Goal: Task Accomplishment & Management: Use online tool/utility

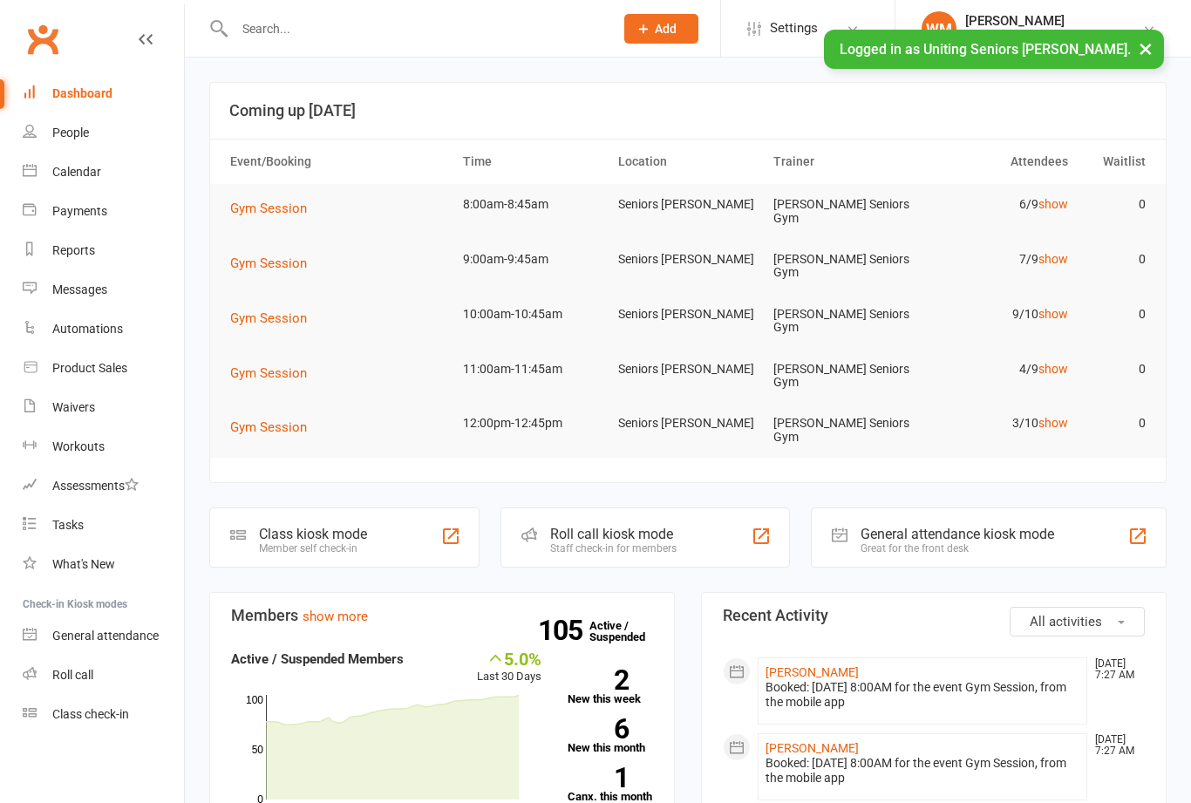
click at [114, 716] on div "Class check-in" at bounding box center [90, 714] width 77 height 14
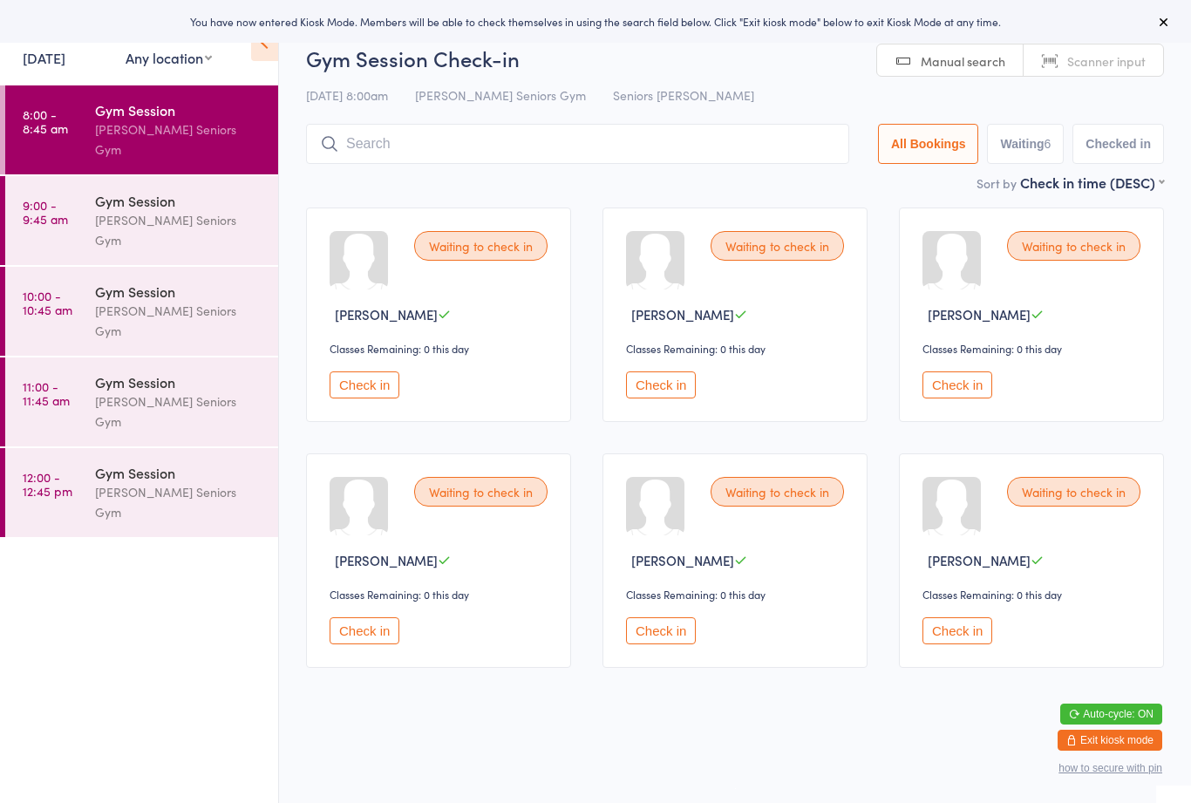
click at [227, 191] on div "Gym Session" at bounding box center [179, 200] width 168 height 19
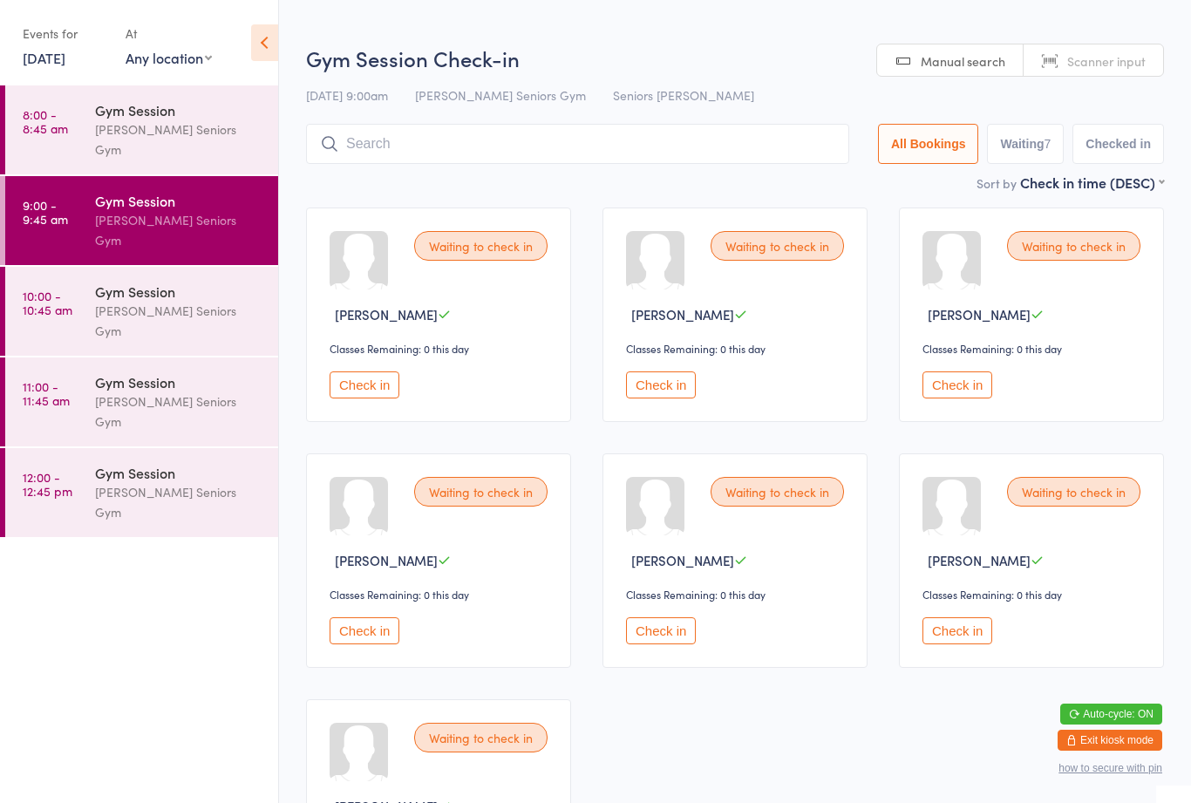
click at [183, 301] on div "[PERSON_NAME] Seniors Gym" at bounding box center [179, 321] width 168 height 40
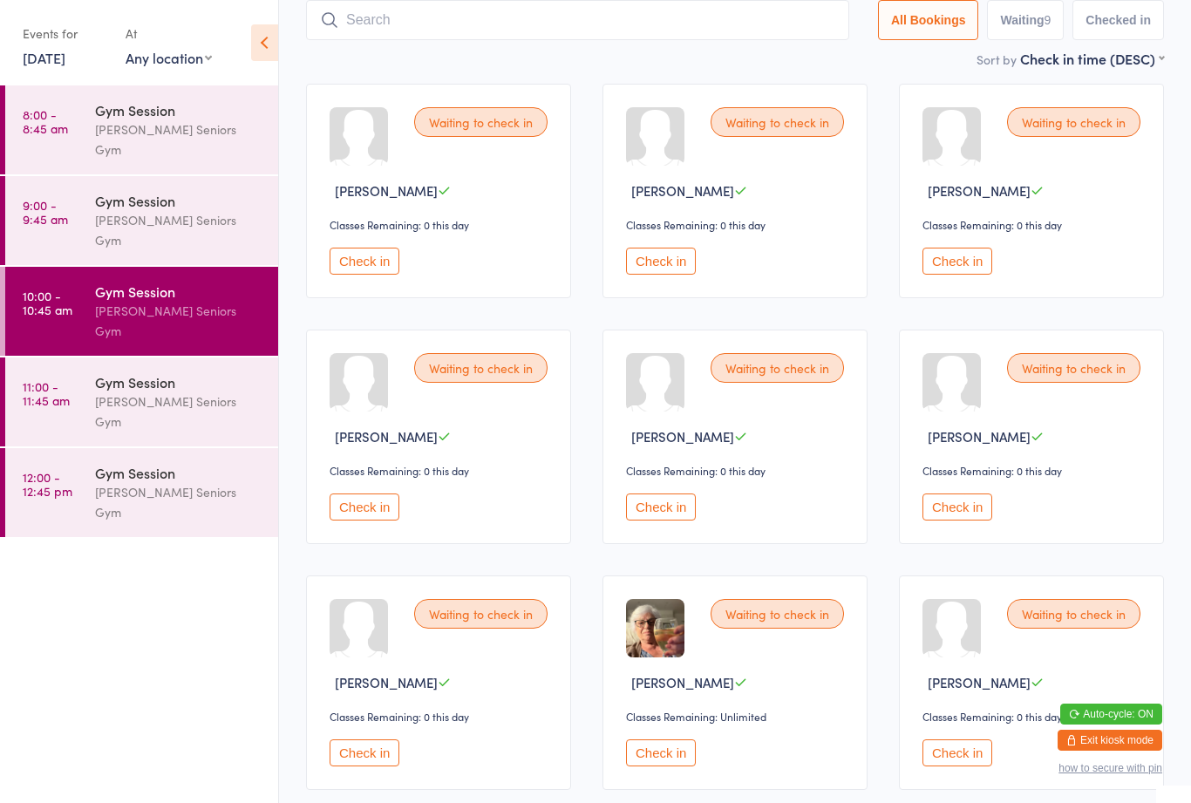
scroll to position [111, 0]
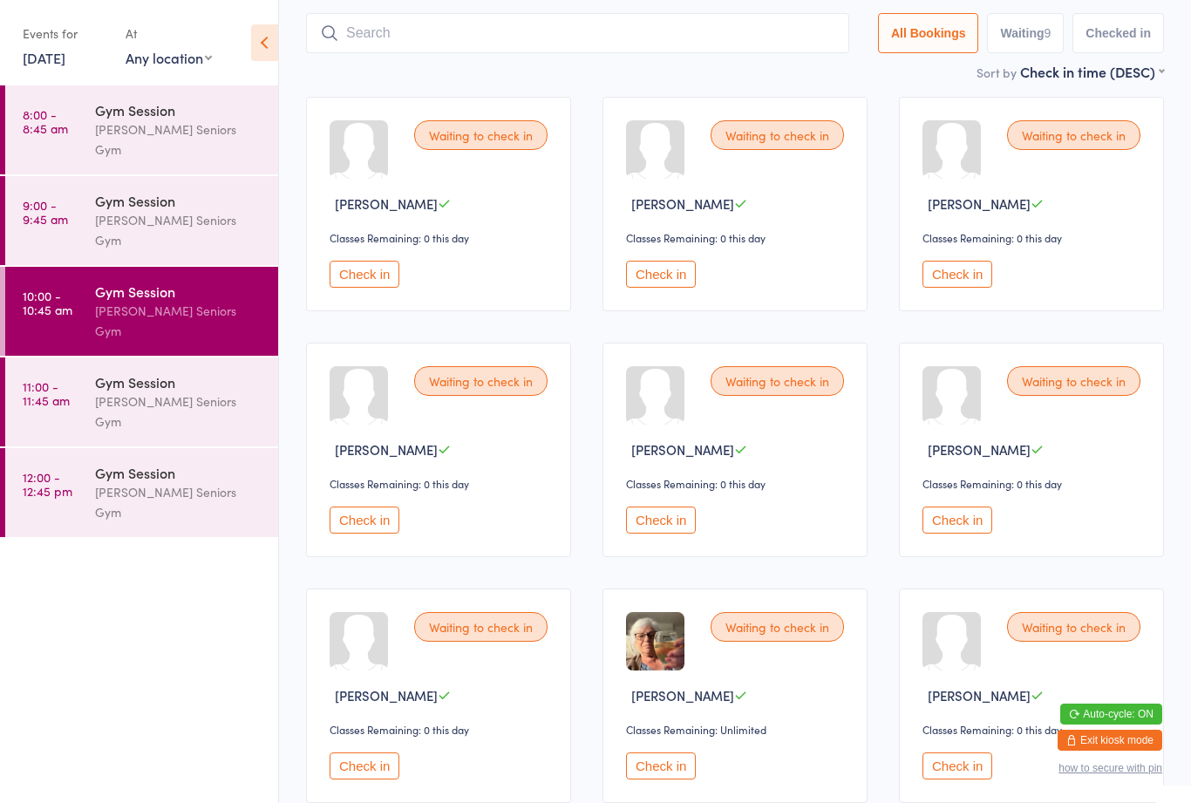
click at [183, 392] on div "[PERSON_NAME] Seniors Gym" at bounding box center [179, 412] width 168 height 40
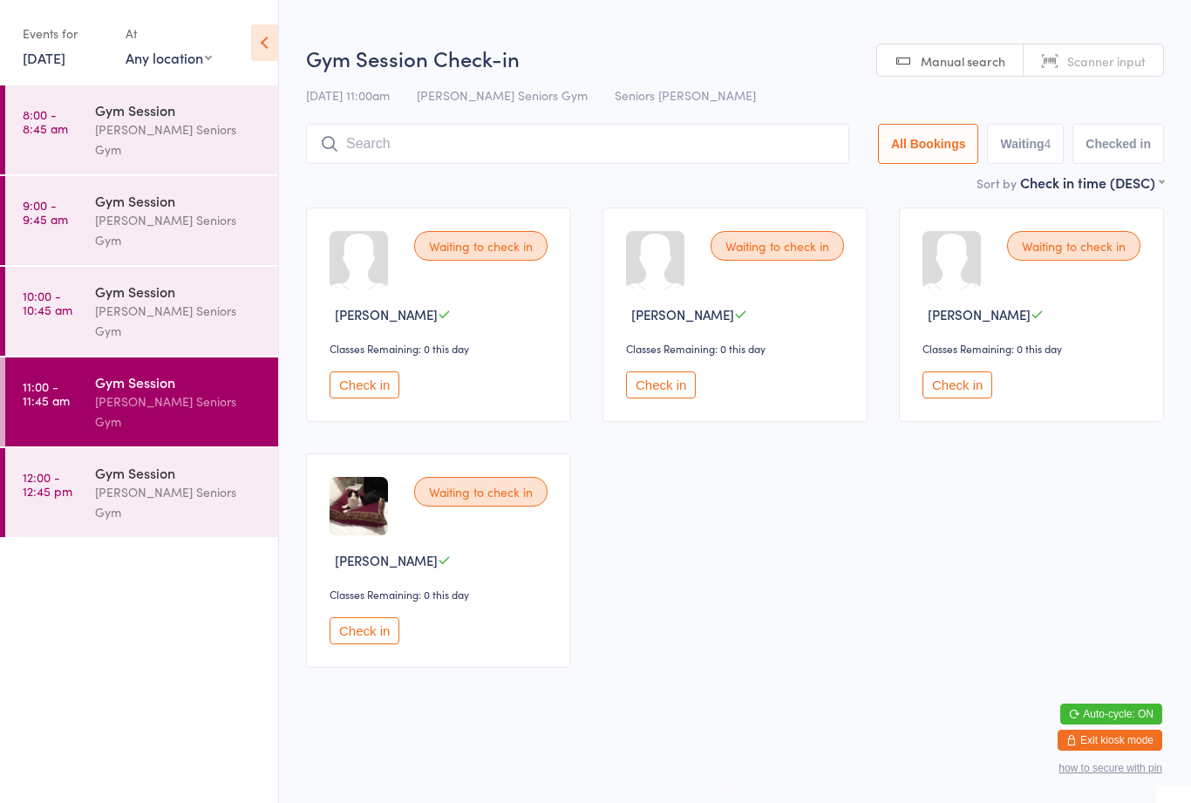
click at [196, 463] on div "Gym Session" at bounding box center [179, 472] width 168 height 19
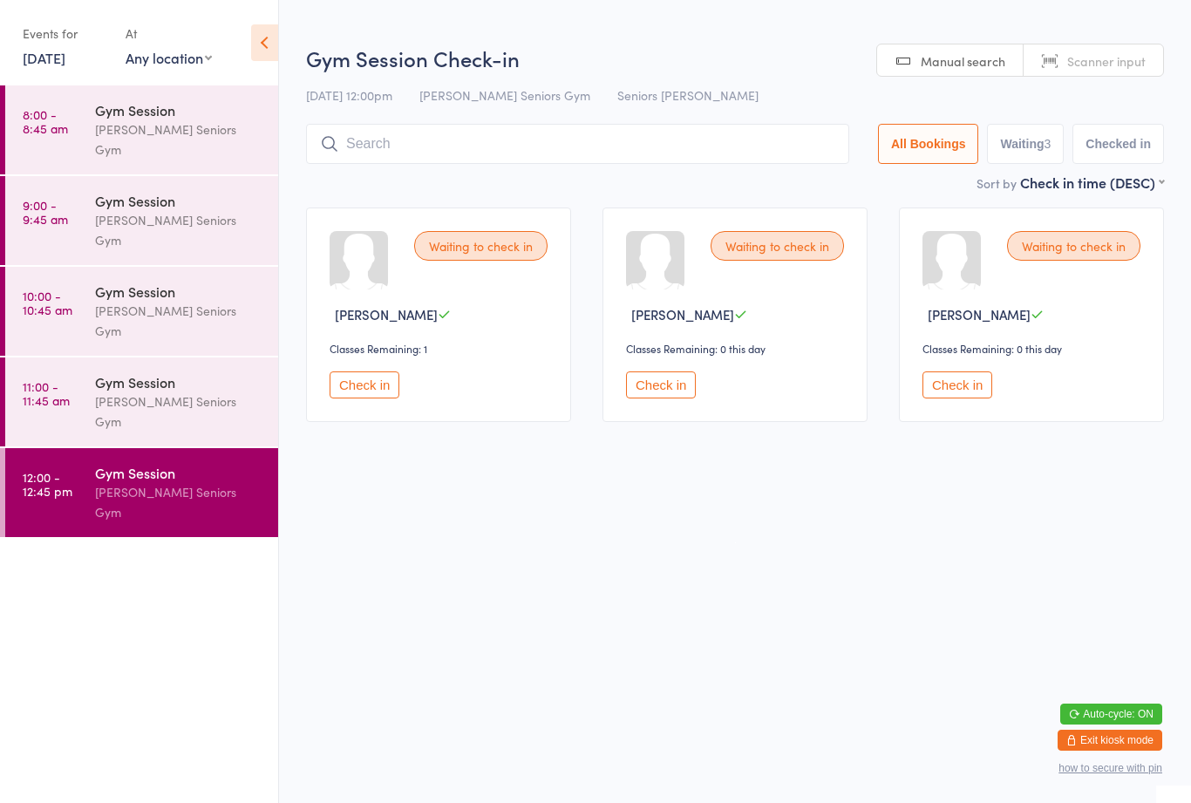
click at [210, 135] on div "[PERSON_NAME] Seniors Gym" at bounding box center [179, 139] width 168 height 40
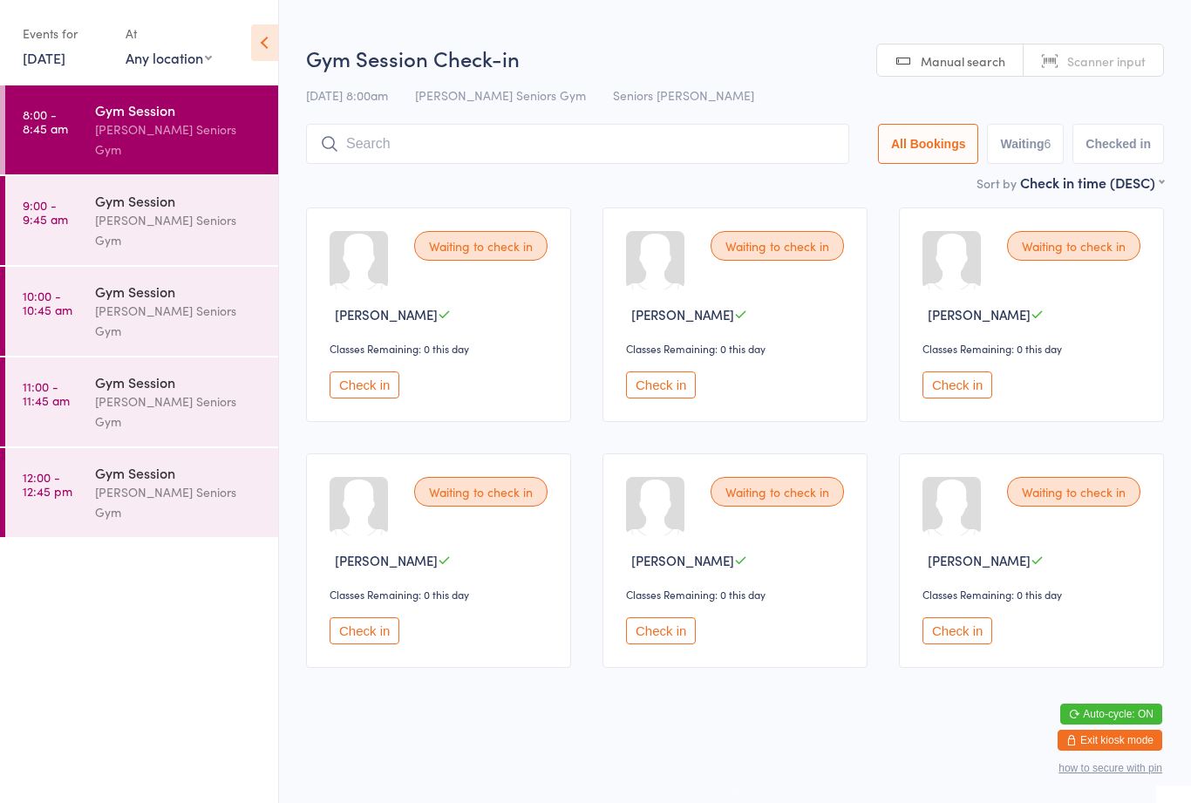
click at [1057, 46] on link "Scanner input" at bounding box center [1094, 60] width 140 height 33
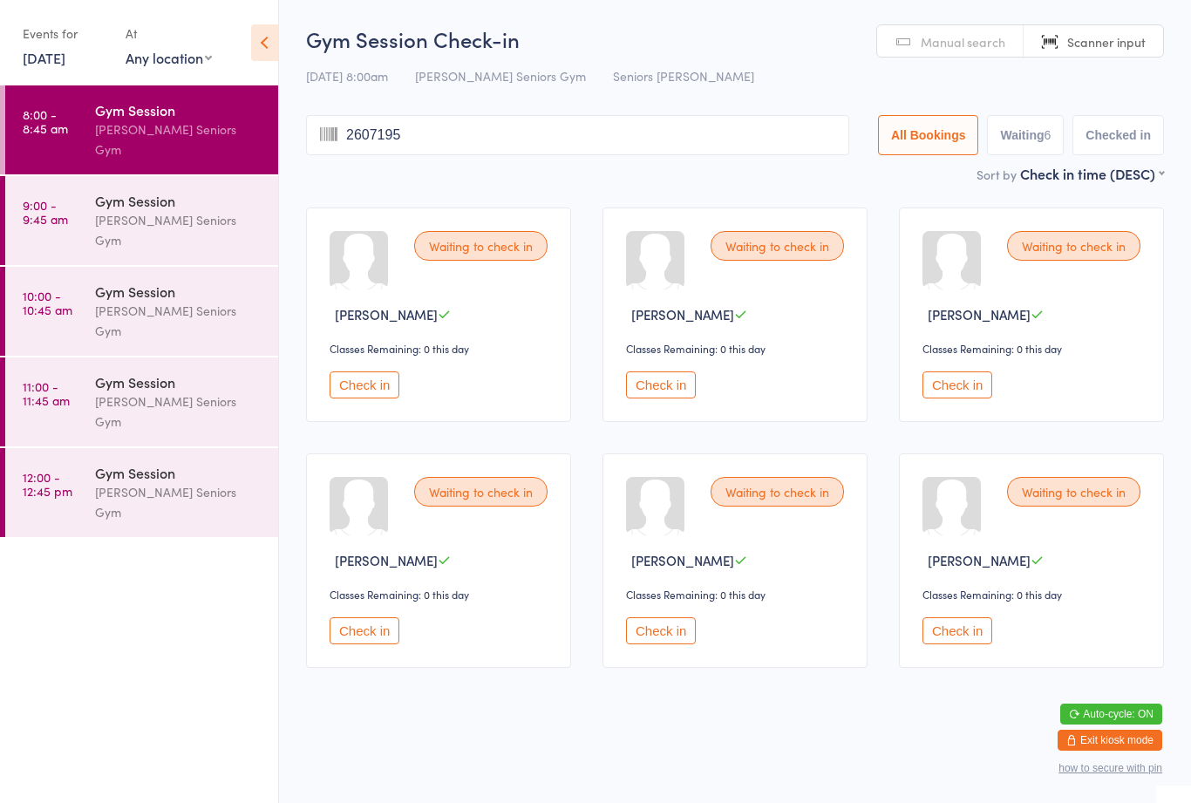
type input "26071958"
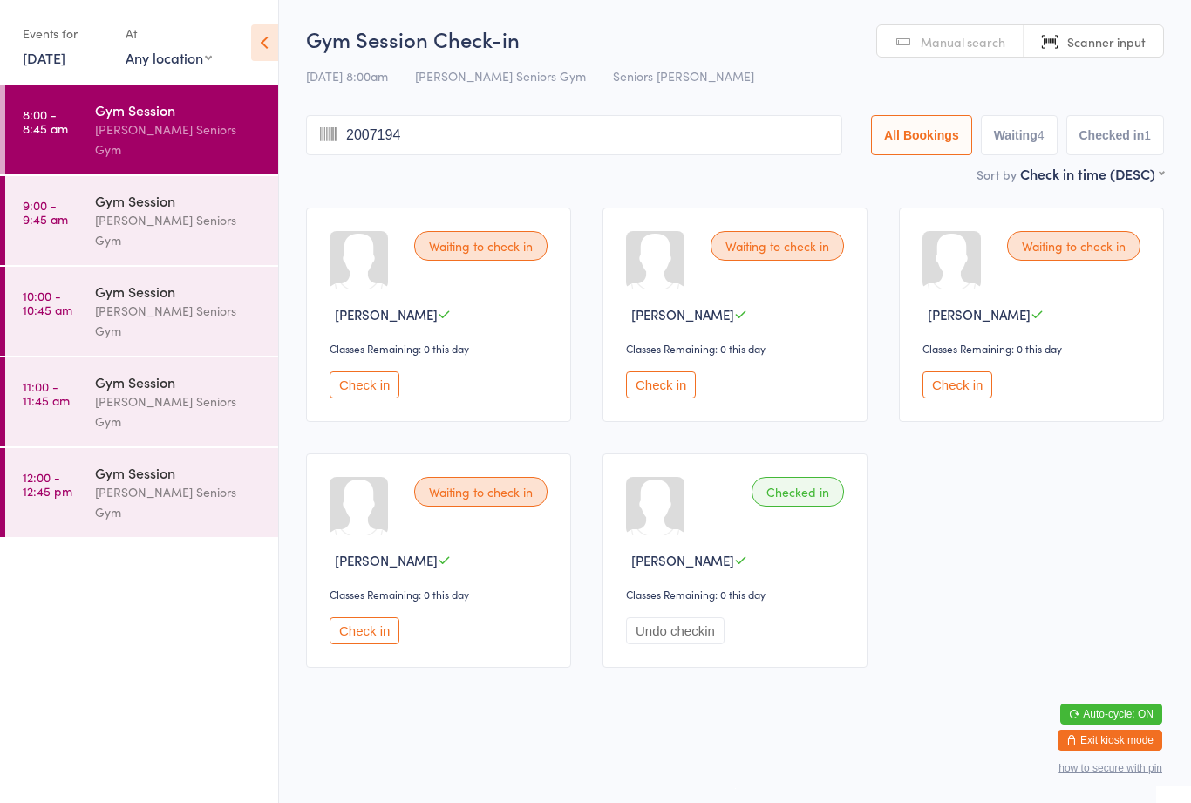
type input "20071943"
click at [978, 399] on button "Check in" at bounding box center [958, 385] width 70 height 27
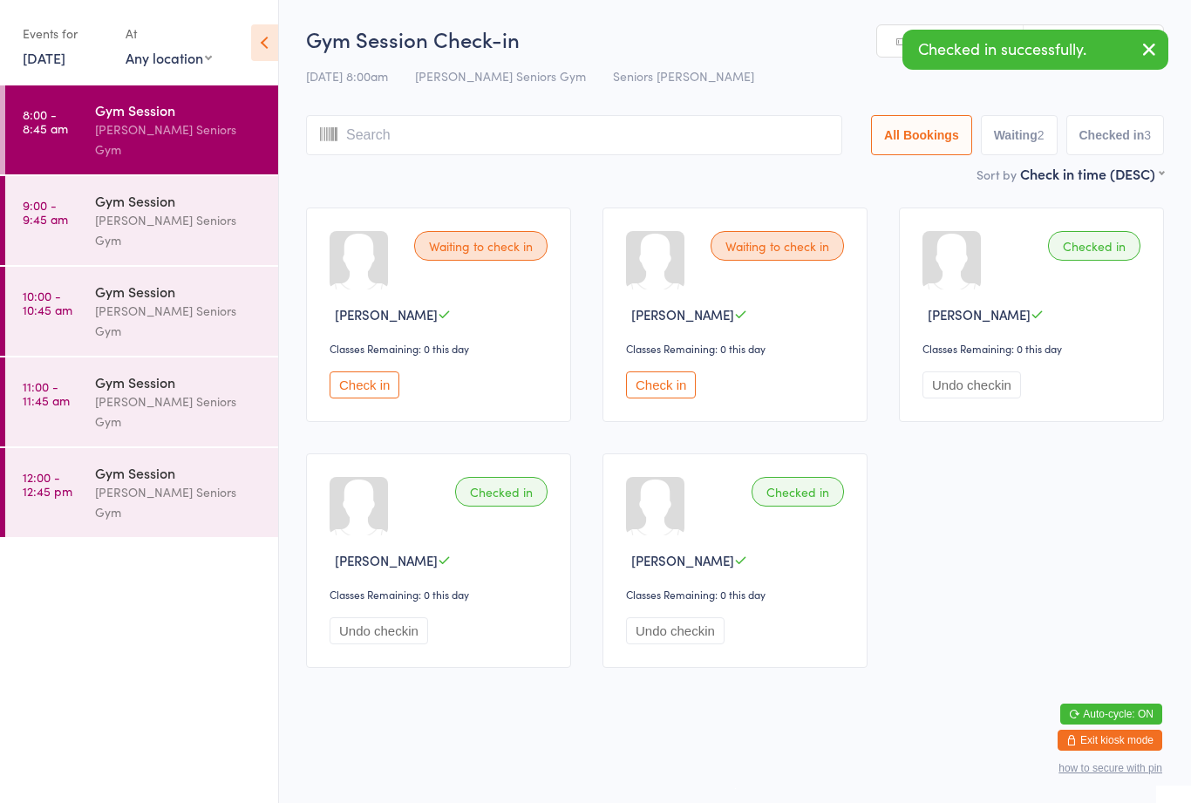
click at [394, 399] on button "Check in" at bounding box center [365, 385] width 70 height 27
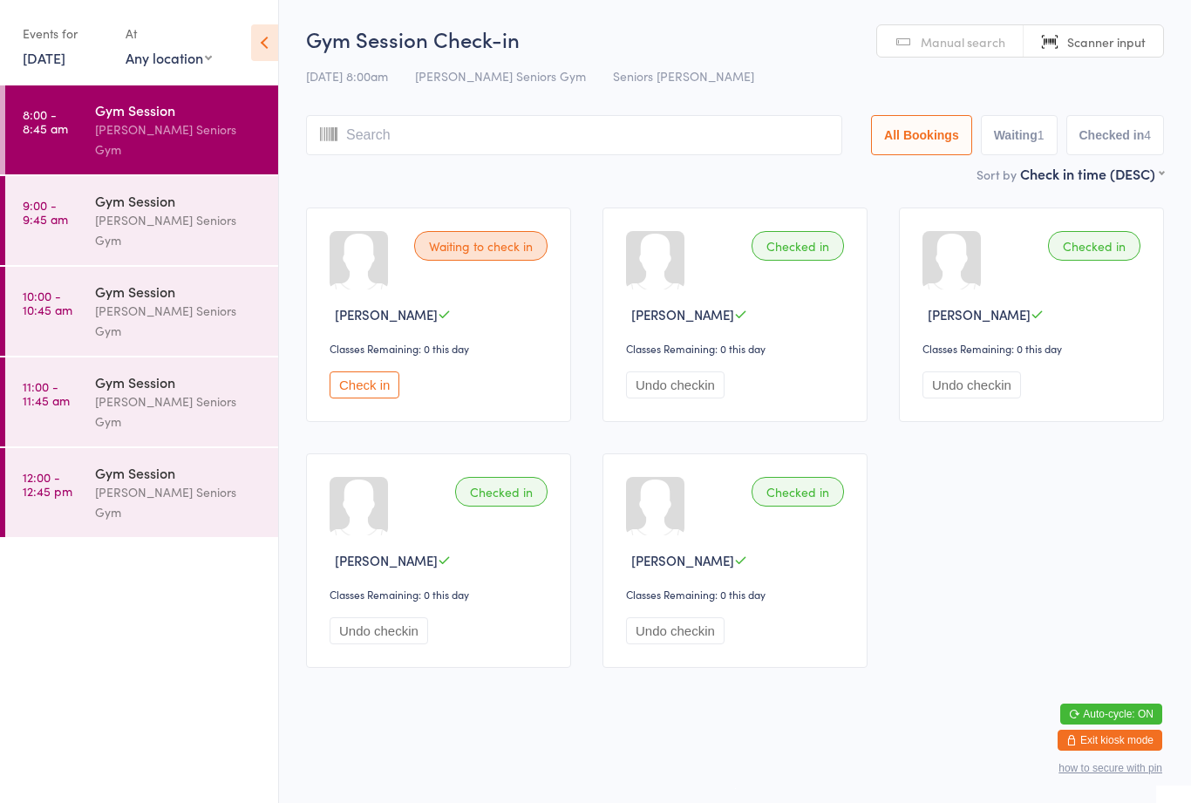
click at [385, 392] on button "Check in" at bounding box center [365, 385] width 70 height 27
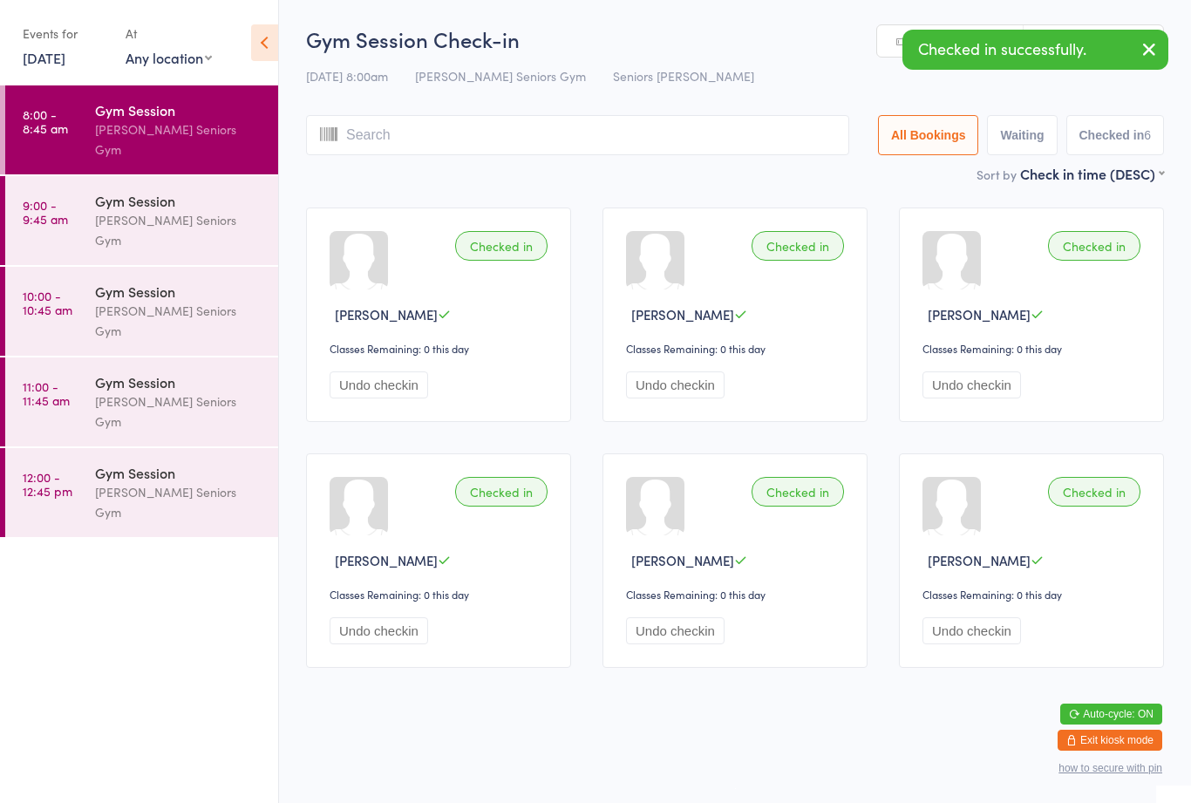
click at [410, 106] on div "Gym Session Check-in 14 Aug 8:00am Leichhardt Seniors Gym Seniors Gym Leichhard…" at bounding box center [735, 94] width 858 height 140
click at [385, 133] on input "search" at bounding box center [577, 135] width 543 height 40
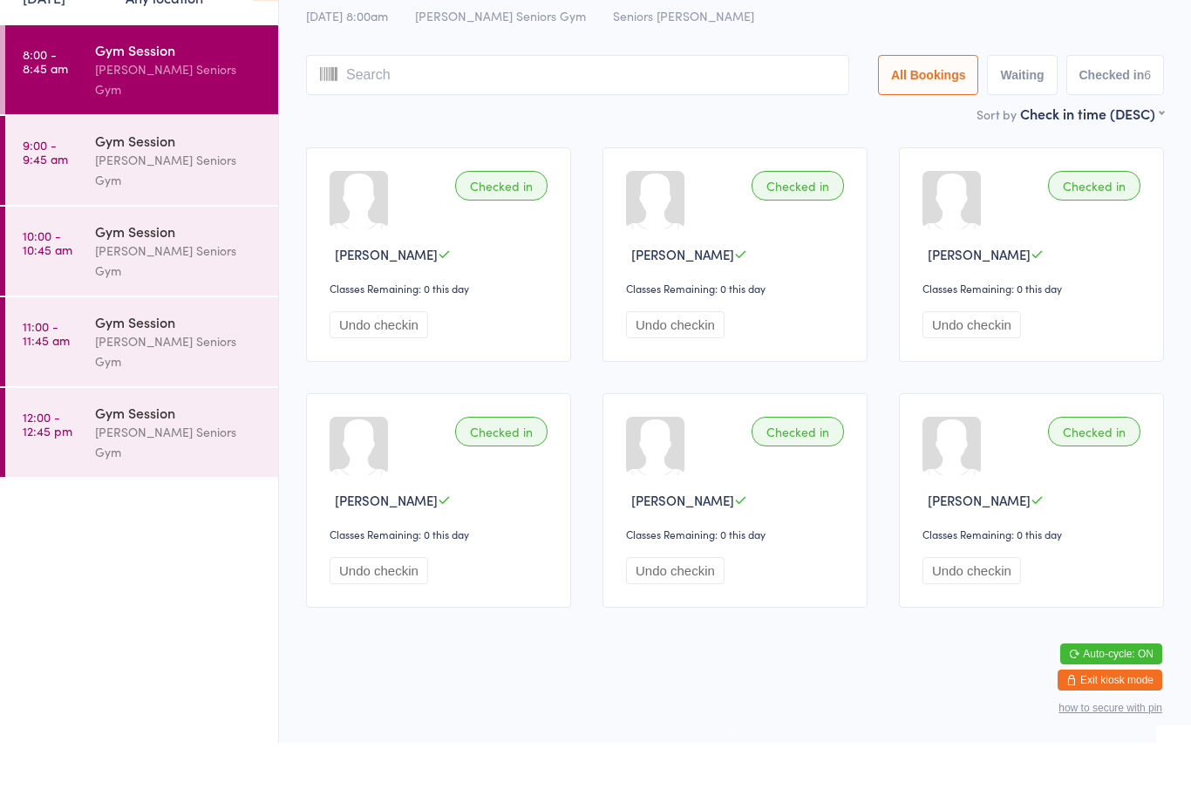
scroll to position [12, 0]
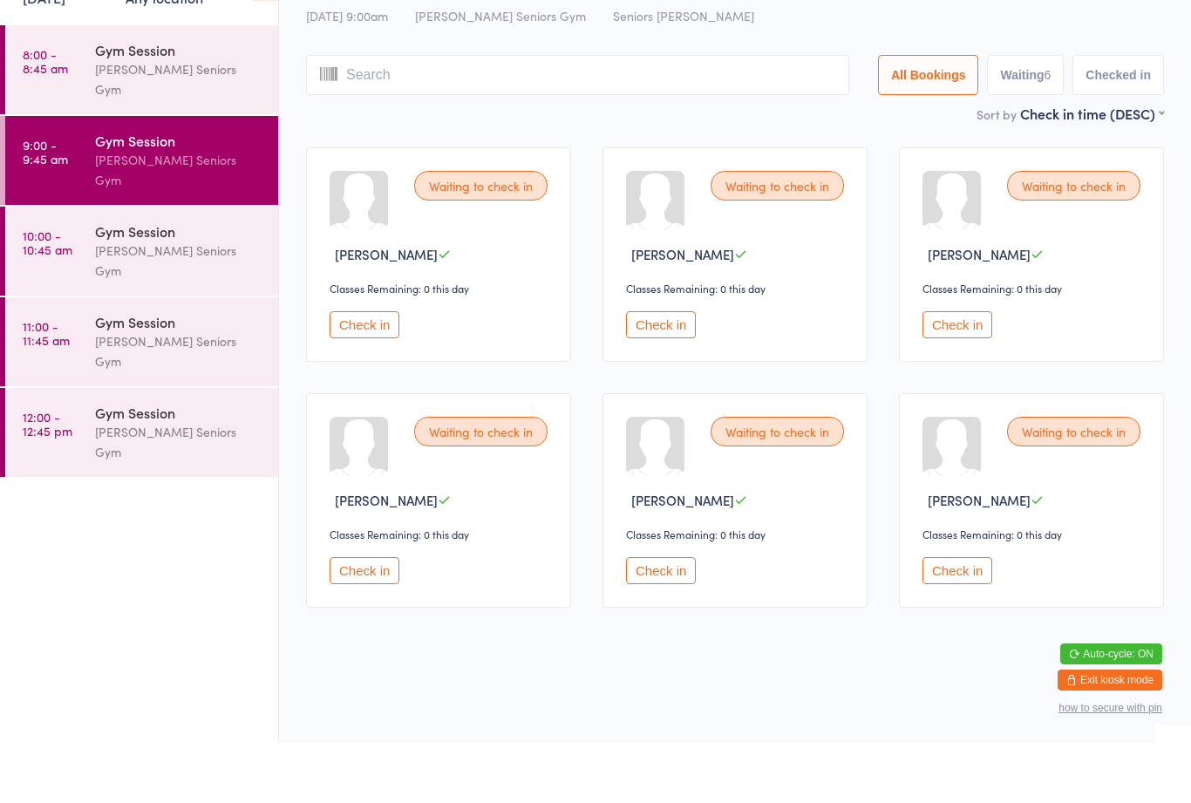
scroll to position [11, 0]
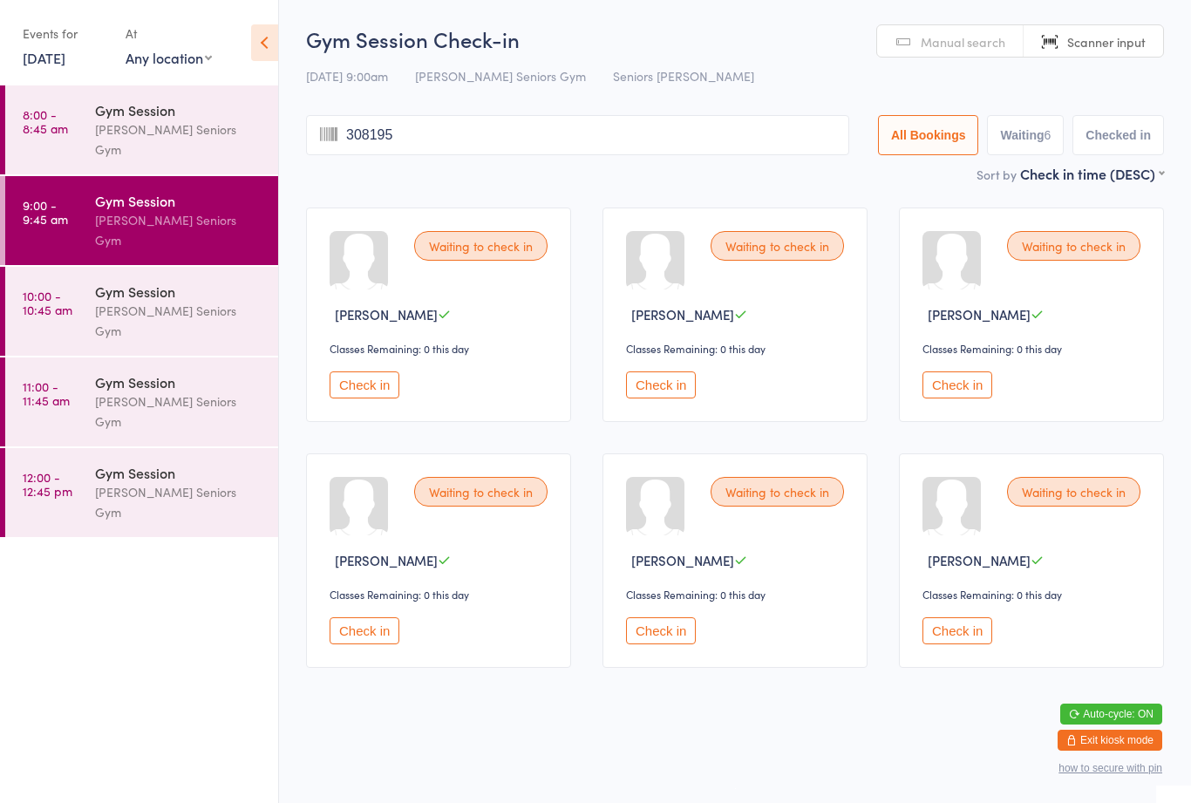
type input "3081952"
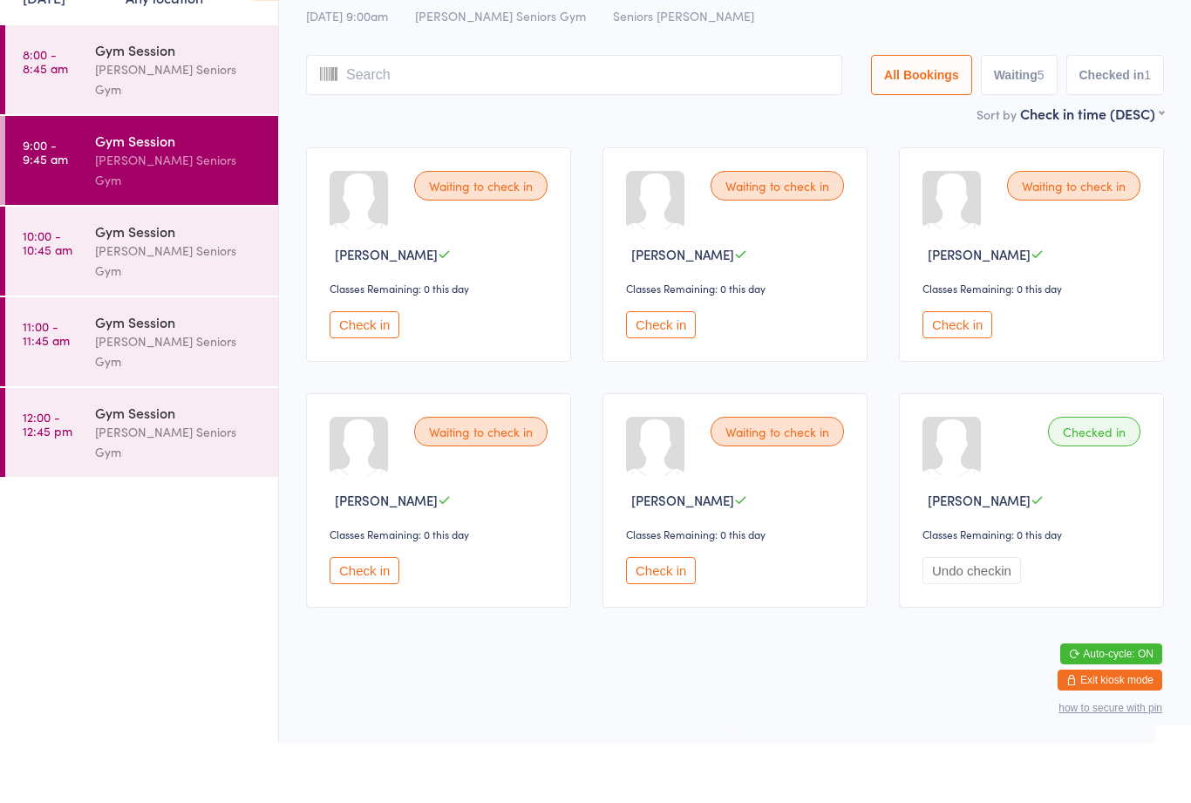
click at [671, 372] on button "Check in" at bounding box center [661, 385] width 70 height 27
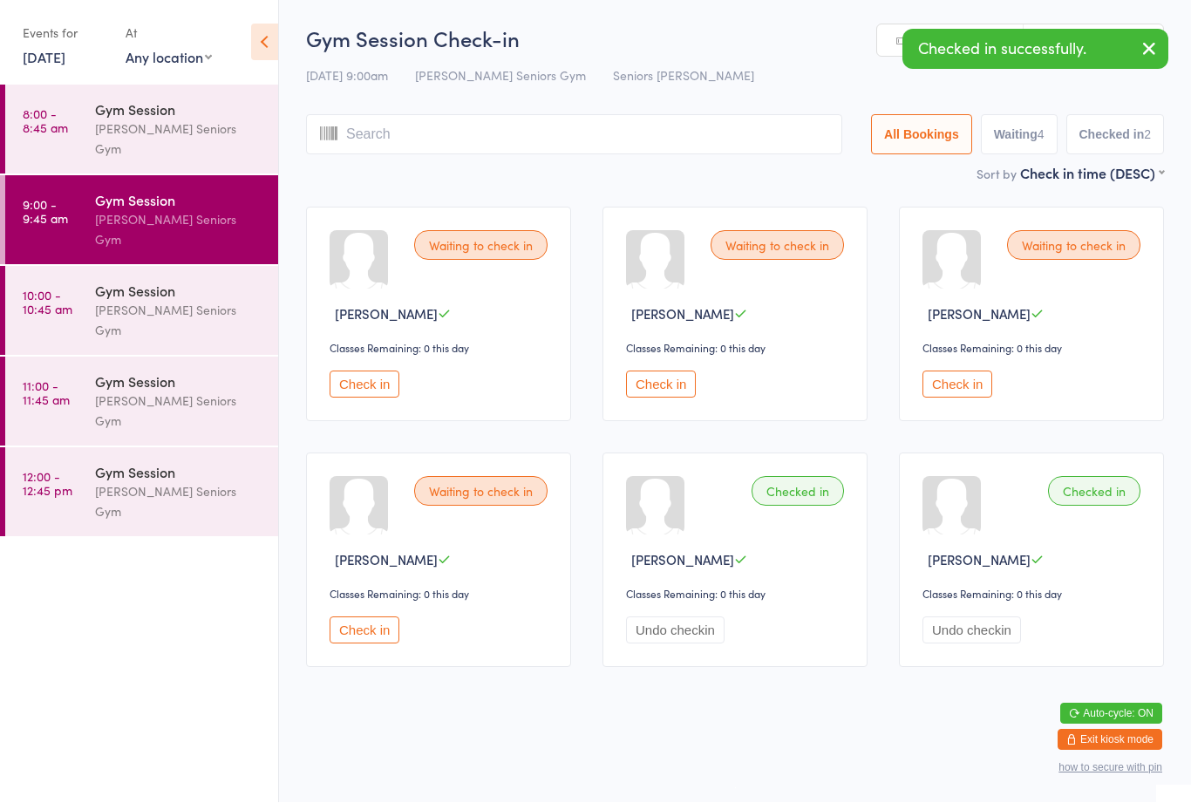
click at [366, 372] on button "Check in" at bounding box center [365, 385] width 70 height 27
click at [379, 376] on button "Check in" at bounding box center [365, 385] width 70 height 27
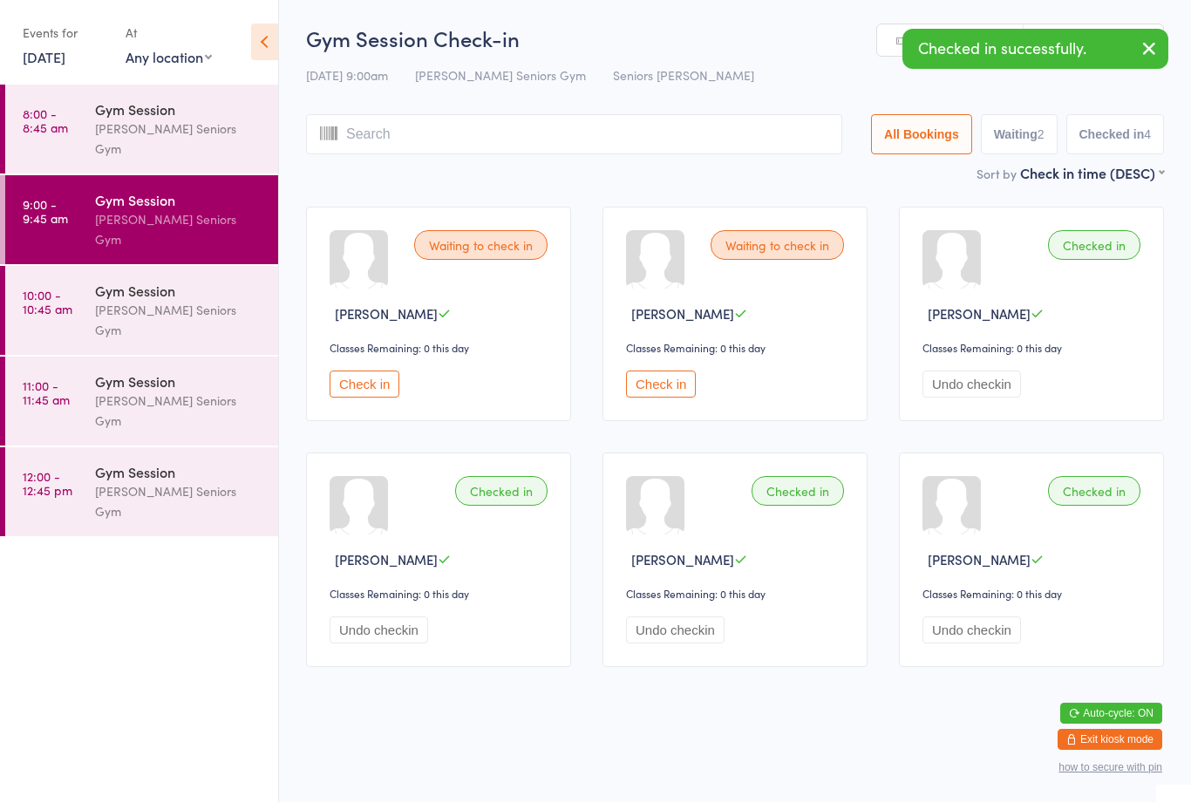
click at [576, 125] on input "search" at bounding box center [574, 135] width 536 height 40
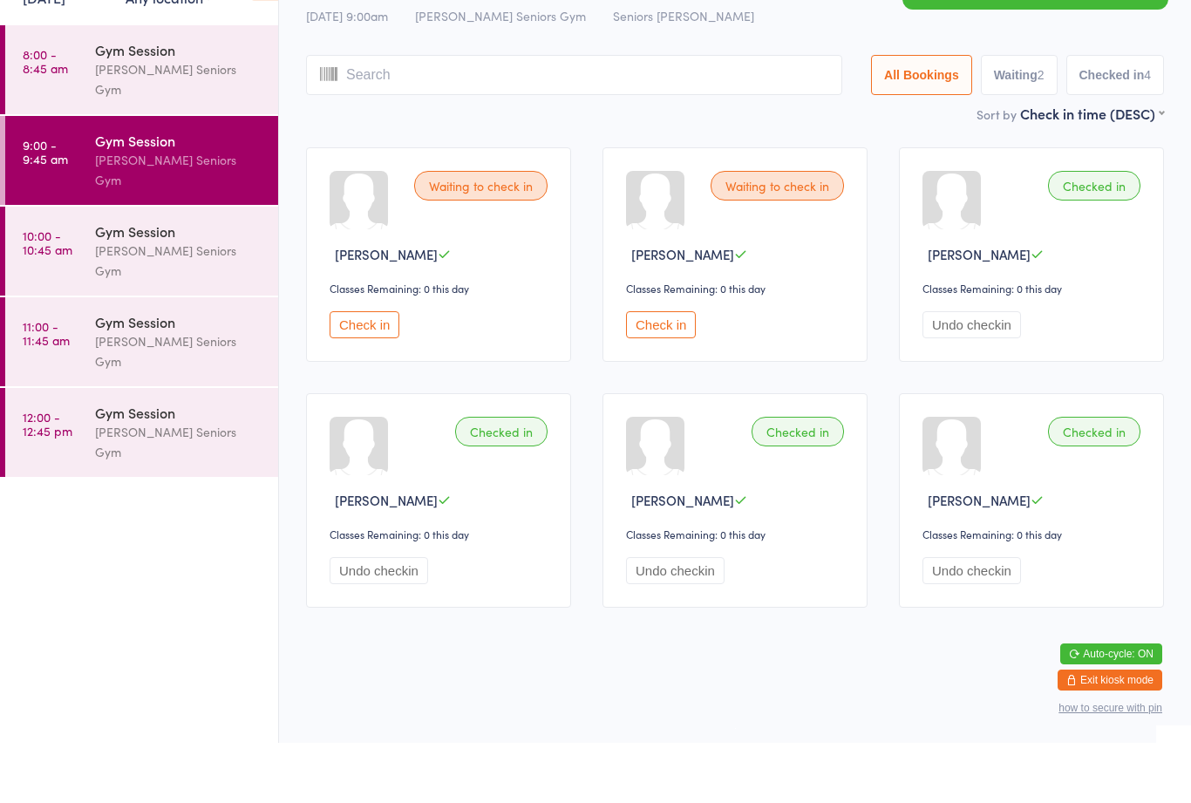
scroll to position [12, 0]
click at [724, 668] on html "You have now entered Kiosk Mode. Members will be able to check themselves in us…" at bounding box center [595, 401] width 1191 height 803
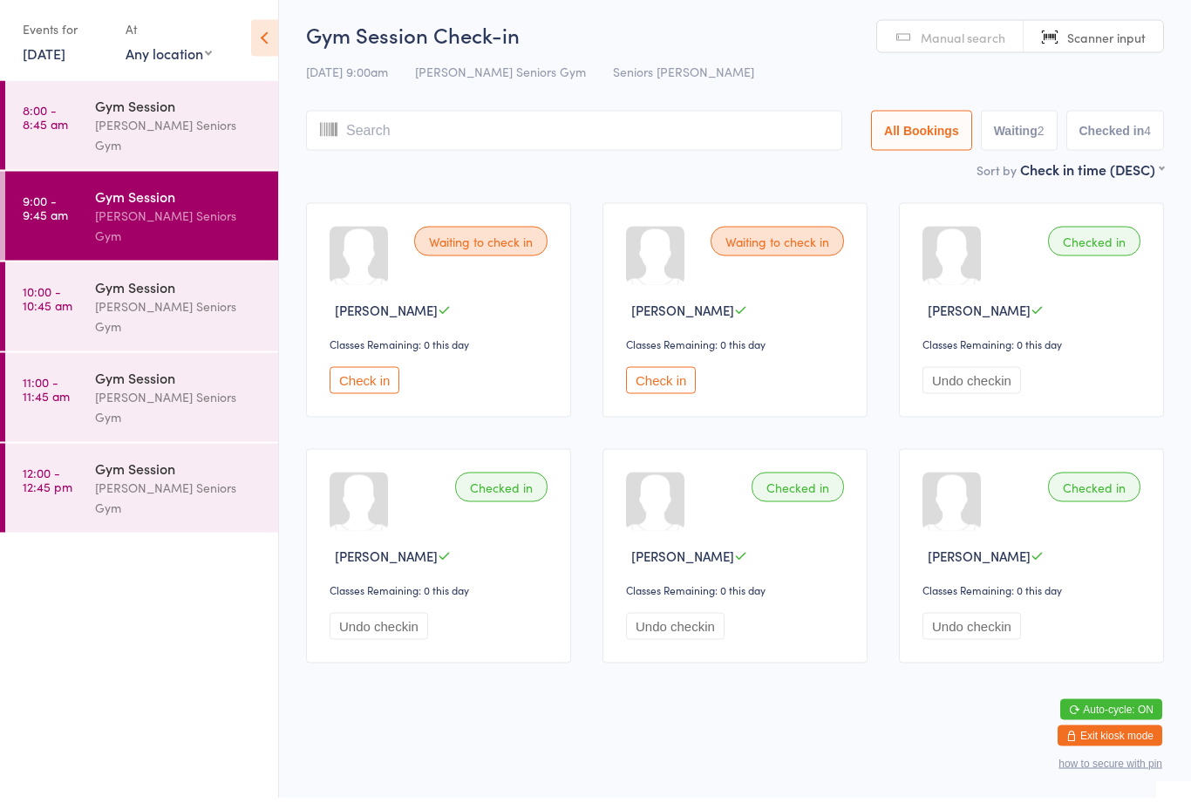
scroll to position [0, 0]
